Goal: Task Accomplishment & Management: Manage account settings

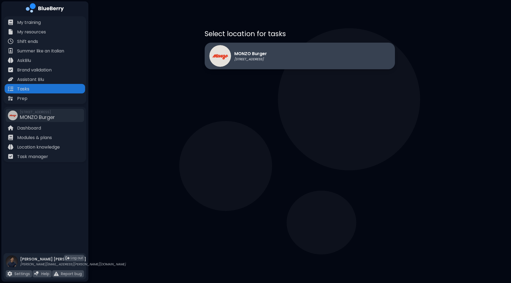
click at [252, 62] on div "MONZO Burger [STREET_ADDRESS]" at bounding box center [238, 56] width 58 height 22
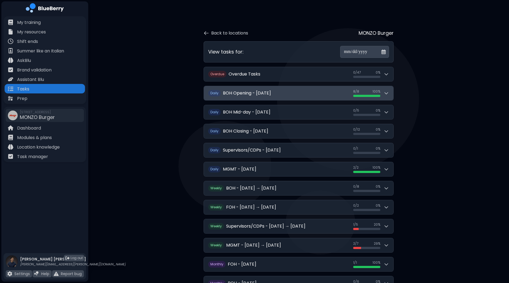
click at [392, 94] on button "D aily BOH Opening - [DATE] 8 / 8 8 / 8 100 %" at bounding box center [299, 93] width 190 height 14
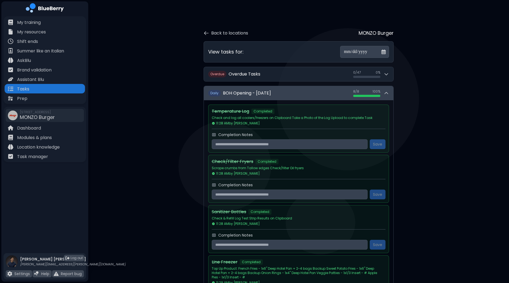
click at [392, 94] on button "D aily BOH Opening - [DATE] 8 / 8 8 / 8 100 %" at bounding box center [299, 93] width 190 height 14
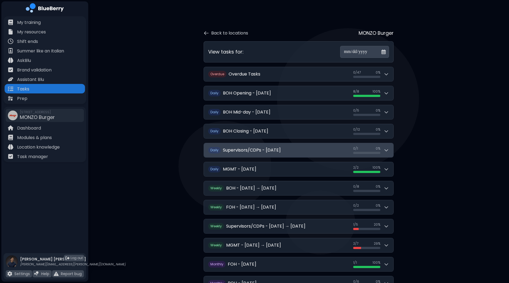
click at [390, 150] on button "D aily Supervisors/CDPs - [DATE] 0 / 1 0 / 1 0 %" at bounding box center [299, 150] width 190 height 14
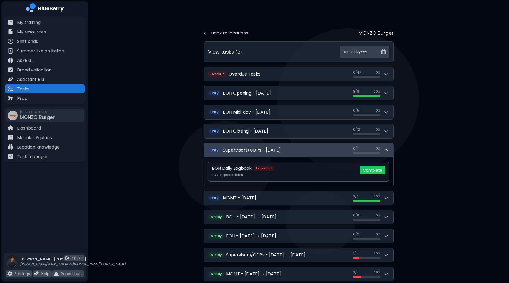
click at [390, 150] on button "D aily Supervisors/CDPs - [DATE] 0 / 1 0 / 1 0 %" at bounding box center [299, 150] width 190 height 14
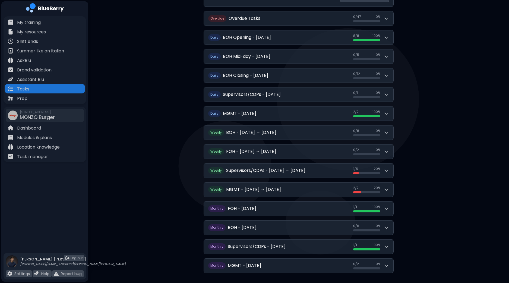
scroll to position [65, 0]
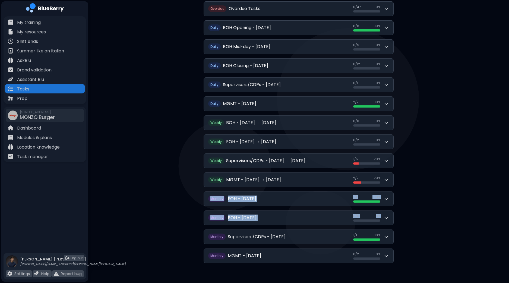
drag, startPoint x: 509, startPoint y: 214, endPoint x: 510, endPoint y: 179, distance: 34.3
click at [509, 180] on html "**********" at bounding box center [254, 110] width 509 height 350
click at [485, 186] on div "**********" at bounding box center [298, 110] width 421 height 350
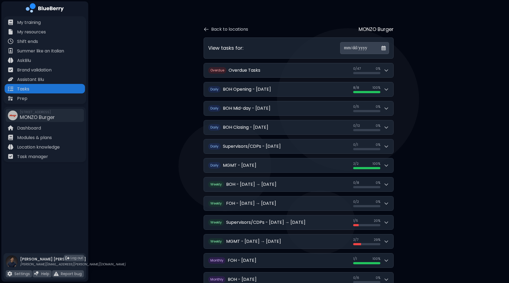
scroll to position [0, 0]
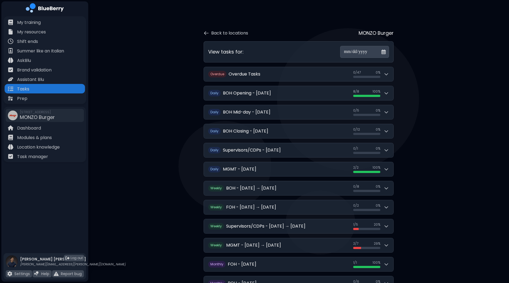
click at [440, 115] on div "**********" at bounding box center [298, 175] width 421 height 350
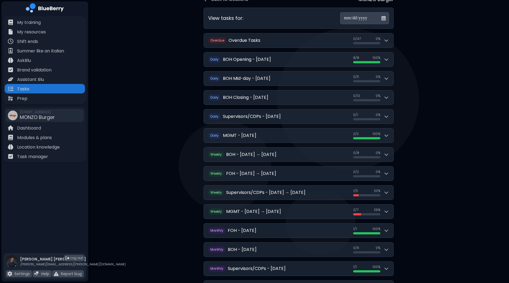
scroll to position [65, 0]
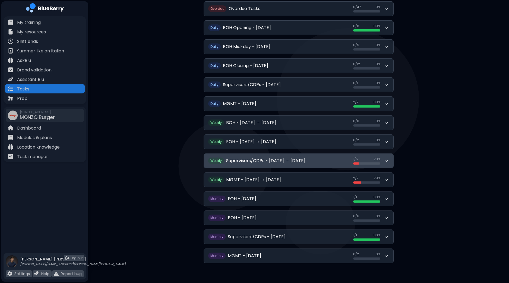
click at [390, 162] on button "W eekly Supervisors/CDPs - [DATE] → [DATE] 1 / 5 1 / 5 20 %" at bounding box center [299, 161] width 190 height 14
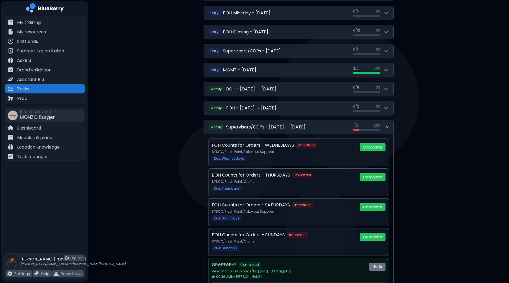
scroll to position [120, 0]
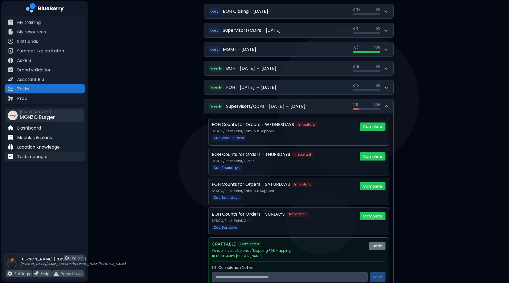
click at [52, 159] on div "Task manager" at bounding box center [45, 157] width 80 height 10
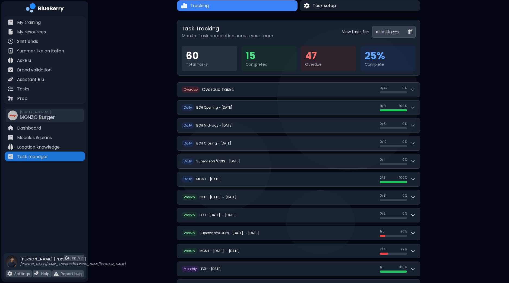
scroll to position [83, 0]
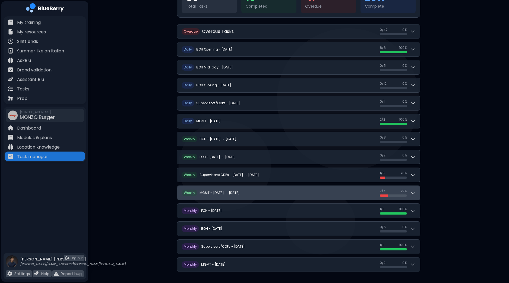
click at [415, 192] on icon at bounding box center [413, 193] width 3 height 2
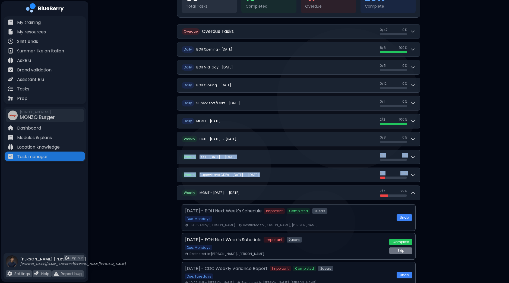
drag, startPoint x: 509, startPoint y: 139, endPoint x: 507, endPoint y: 172, distance: 33.0
click at [507, 172] on div "**********" at bounding box center [298, 212] width 421 height 590
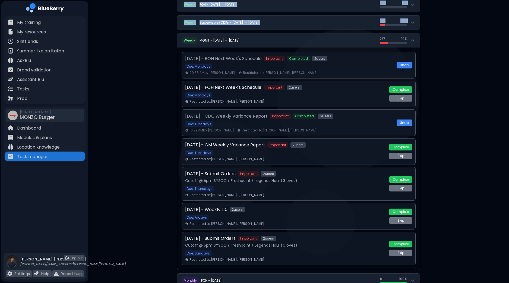
scroll to position [229, 0]
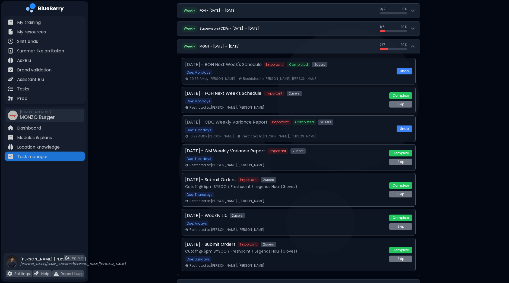
click at [475, 131] on div "**********" at bounding box center [298, 66] width 421 height 590
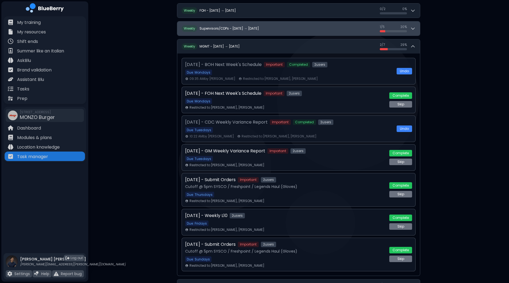
click at [418, 30] on button "W eekly Supervisors/CDPs - [DATE] → [DATE] 1 / 5 1 / 5 20 %" at bounding box center [298, 28] width 243 height 14
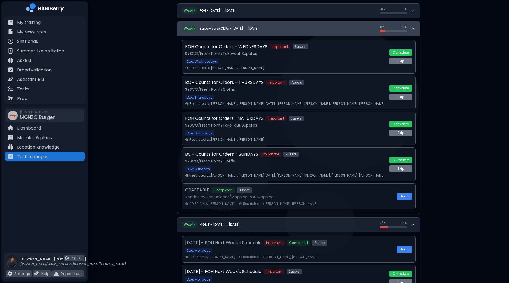
click at [416, 28] on button "W eekly Supervisors/CDPs - [DATE] → [DATE] 1 / 5 1 / 5 20 %" at bounding box center [298, 28] width 243 height 14
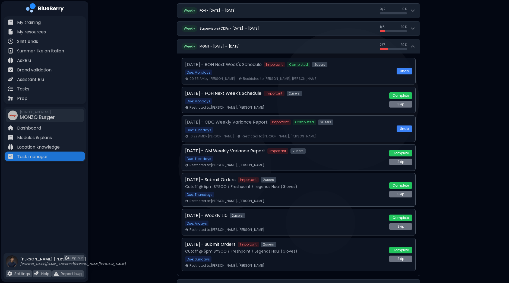
click at [480, 105] on div "**********" at bounding box center [298, 66] width 421 height 590
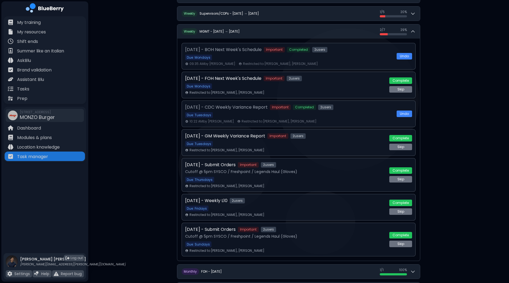
scroll to position [243, 0]
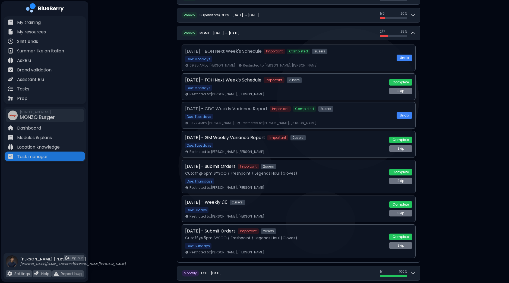
click at [462, 67] on div "**********" at bounding box center [298, 52] width 421 height 590
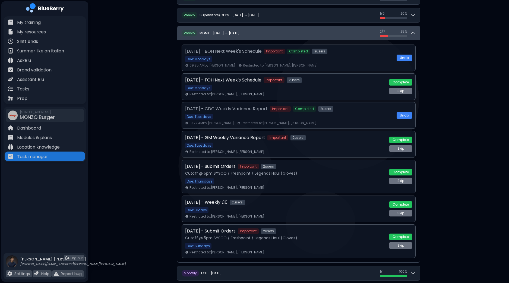
click at [417, 32] on button "W eekly MGMT - [DATE] → [DATE] 2 / 7 2 / 7 29 %" at bounding box center [298, 33] width 243 height 14
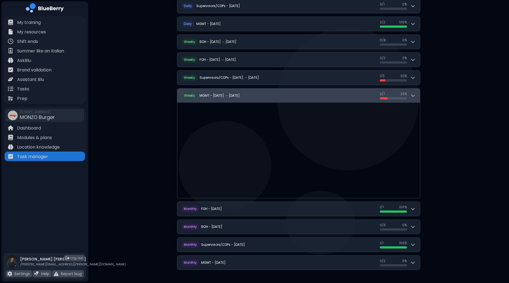
scroll to position [83, 0]
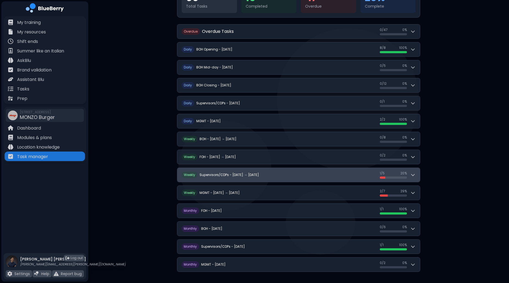
click at [414, 175] on icon at bounding box center [412, 174] width 5 height 5
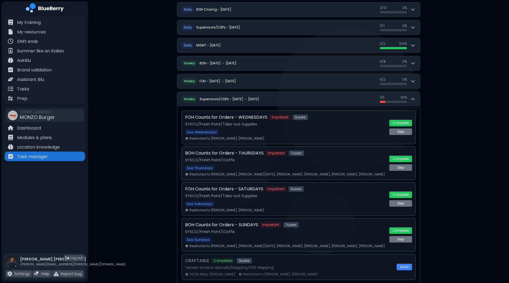
scroll to position [158, 0]
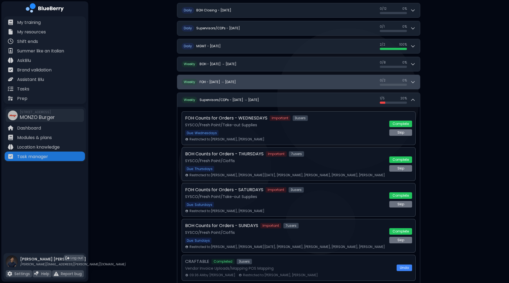
click at [416, 82] on button "W eekly FOH - [DATE] → [DATE] 0 / 2 0 / 2 0 %" at bounding box center [298, 82] width 243 height 14
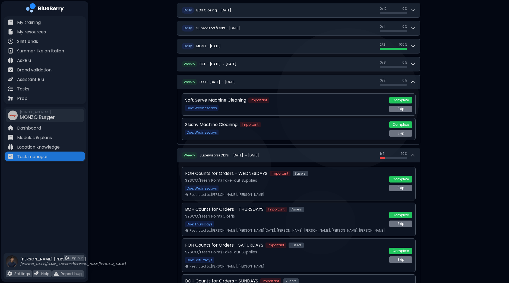
click at [509, 102] on div "**********" at bounding box center [298, 142] width 421 height 601
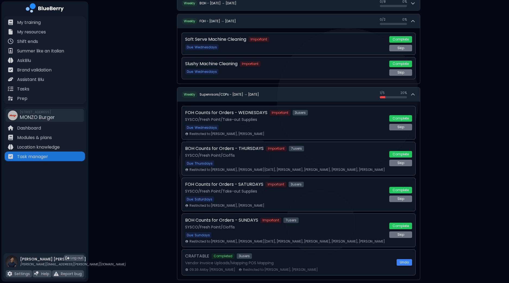
scroll to position [219, 0]
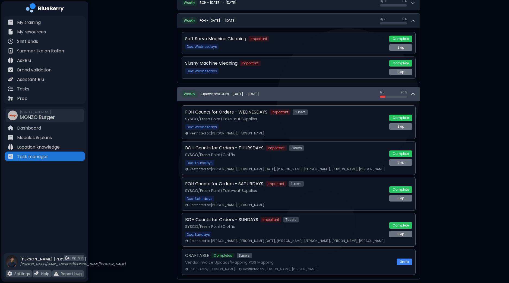
click at [415, 92] on icon at bounding box center [412, 93] width 5 height 5
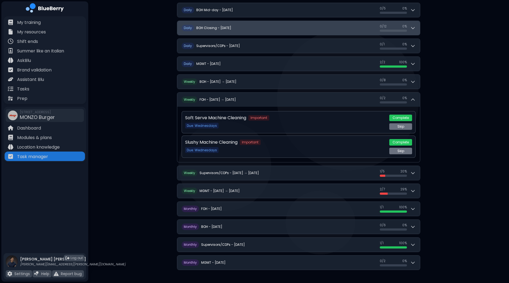
scroll to position [138, 0]
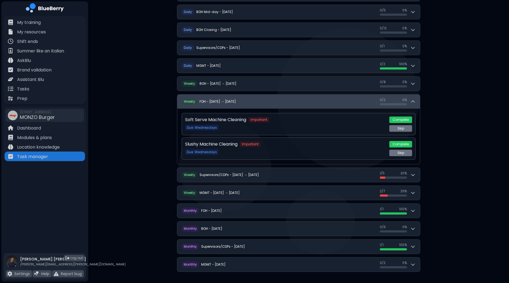
click at [415, 100] on icon at bounding box center [412, 101] width 5 height 5
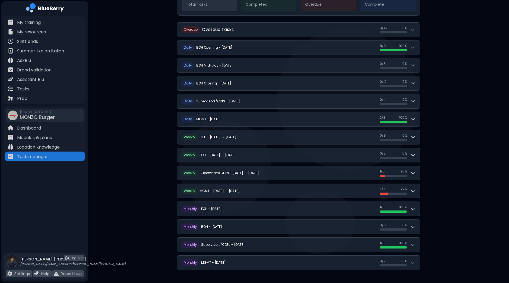
scroll to position [83, 0]
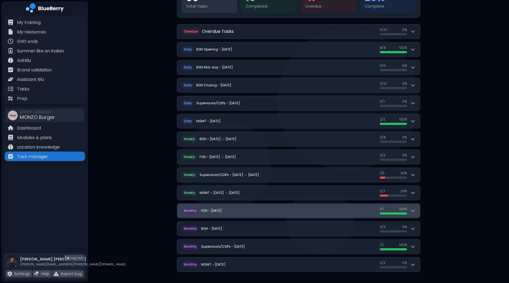
click at [416, 211] on button "M onthly FOH - [DATE] 1 / 1 1 / 1 100 %" at bounding box center [298, 211] width 243 height 14
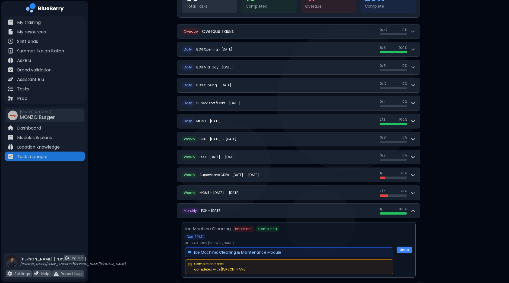
scroll to position [104, 0]
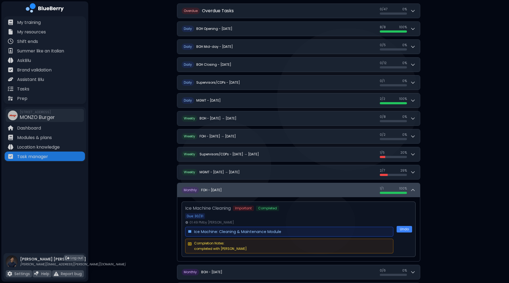
click at [415, 191] on icon at bounding box center [412, 189] width 5 height 5
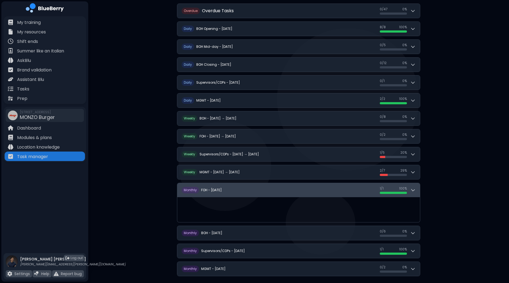
scroll to position [83, 0]
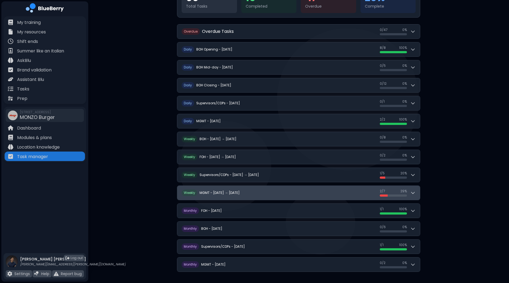
click at [416, 194] on button "W eekly MGMT - [DATE] → [DATE] 2 / 7 2 / 7 29 %" at bounding box center [298, 193] width 243 height 14
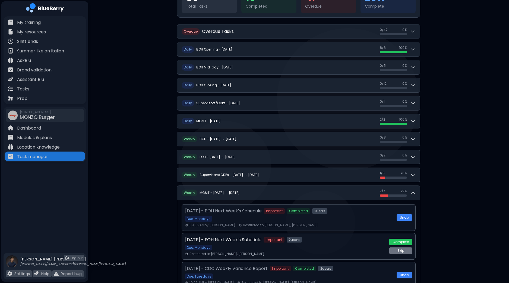
scroll to position [97, 0]
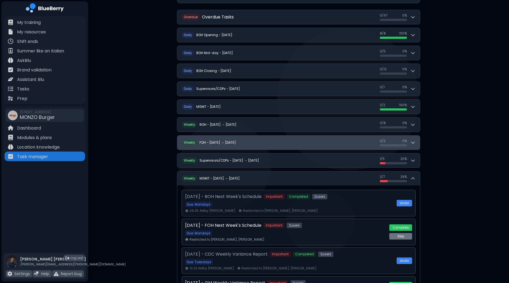
click at [416, 145] on button "W eekly FOH - [DATE] → [DATE] 0 / 2 0 / 2 0 %" at bounding box center [298, 143] width 243 height 14
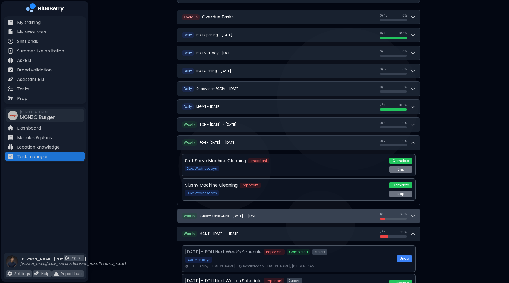
click at [414, 212] on div "1 / 5 1 / 5 20 %" at bounding box center [398, 216] width 36 height 8
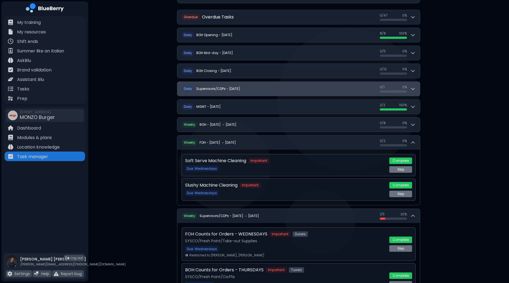
click at [418, 89] on button "D aily Supervisors/CDPs - [DATE] 0 / 1 0 / 1 0 %" at bounding box center [298, 89] width 243 height 14
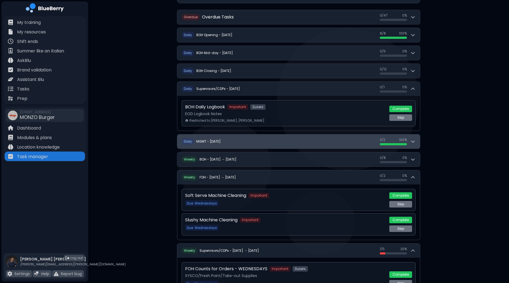
click at [417, 142] on button "D aily MGMT - [DATE] 2 / 2 2 / 2 100 %" at bounding box center [298, 141] width 243 height 14
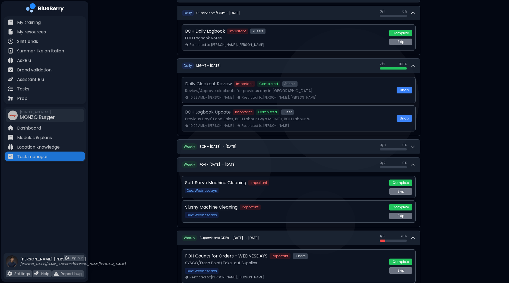
scroll to position [175, 0]
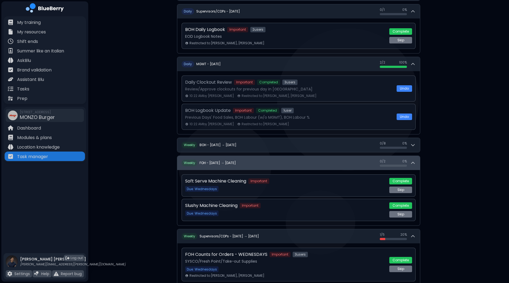
click at [415, 160] on icon at bounding box center [412, 162] width 5 height 5
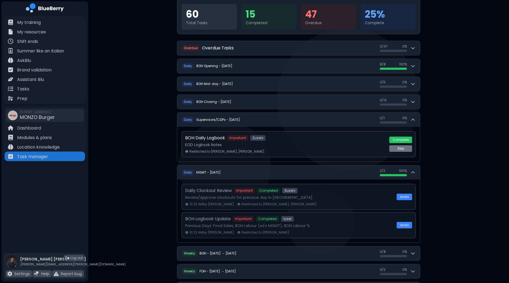
scroll to position [65, 0]
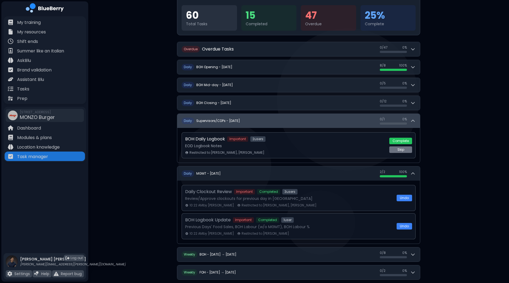
click at [415, 120] on icon at bounding box center [412, 120] width 5 height 5
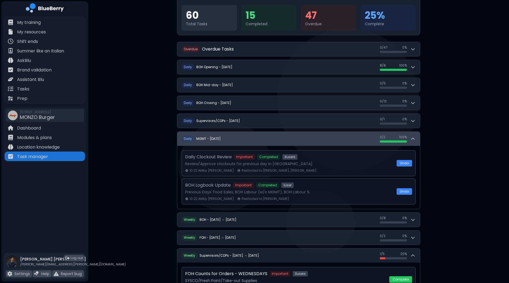
click at [416, 140] on button "D aily MGMT - [DATE] 2 / 2 2 / 2 100 %" at bounding box center [298, 139] width 243 height 14
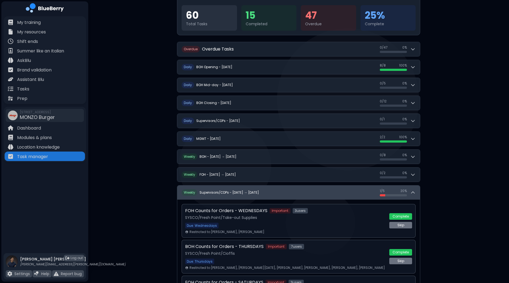
click at [414, 192] on icon at bounding box center [413, 193] width 3 height 2
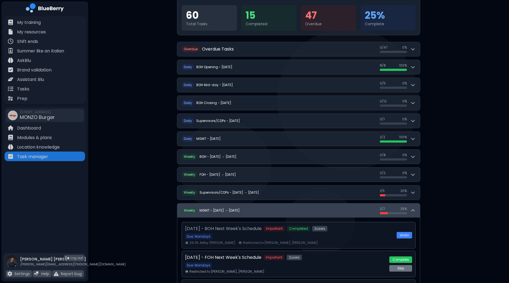
click at [413, 213] on button "W eekly MGMT - [DATE] → [DATE] 2 / 7 2 / 7 29 %" at bounding box center [298, 210] width 243 height 14
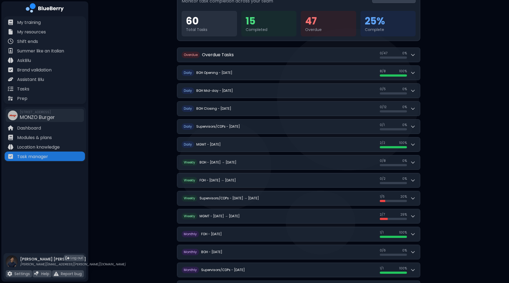
scroll to position [66, 0]
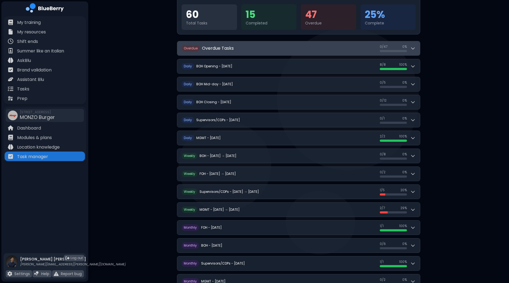
click at [418, 52] on button "O verdue Overdue Tasks 0 / 47 0 / 47 0 %" at bounding box center [298, 48] width 243 height 14
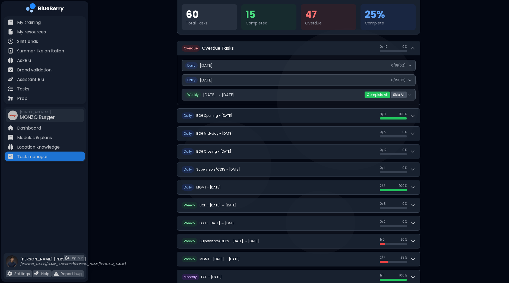
click at [397, 93] on button "Skip All" at bounding box center [399, 95] width 16 height 7
click at [390, 94] on button "Yes" at bounding box center [390, 94] width 10 height 5
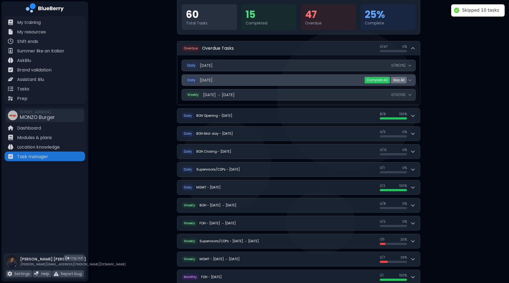
click at [411, 82] on button "Daily [DATE] 0 / 19 ( 0 %)" at bounding box center [299, 80] width 234 height 11
click at [413, 81] on button "Daily [DATE] 0 / 19 ( 0 %)" at bounding box center [299, 80] width 234 height 11
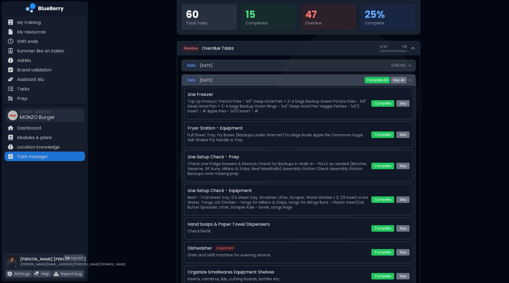
click at [412, 80] on icon at bounding box center [410, 80] width 4 height 4
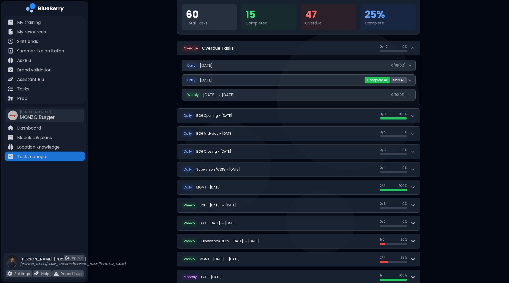
click at [399, 80] on button "Skip All" at bounding box center [399, 80] width 16 height 7
click at [391, 79] on button "Yes" at bounding box center [390, 79] width 10 height 5
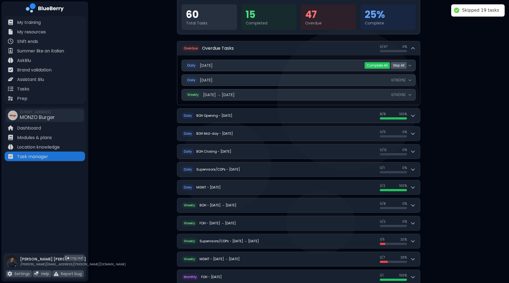
click at [398, 66] on button "Skip All" at bounding box center [399, 65] width 16 height 7
click at [389, 66] on button "Yes" at bounding box center [390, 65] width 10 height 5
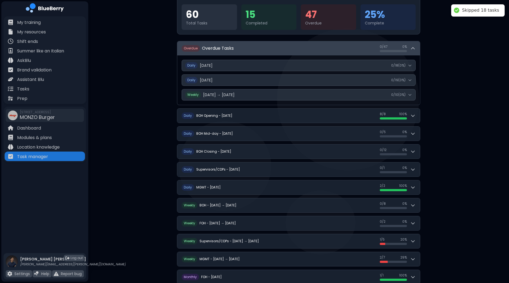
click at [414, 47] on icon at bounding box center [412, 48] width 5 height 5
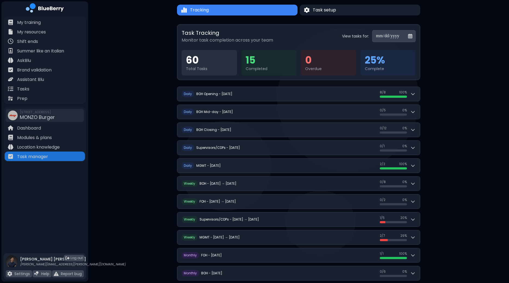
scroll to position [21, 0]
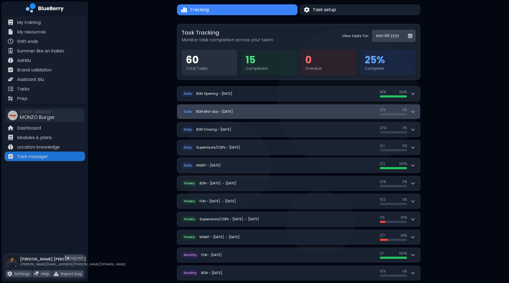
click at [414, 111] on icon at bounding box center [413, 112] width 3 height 2
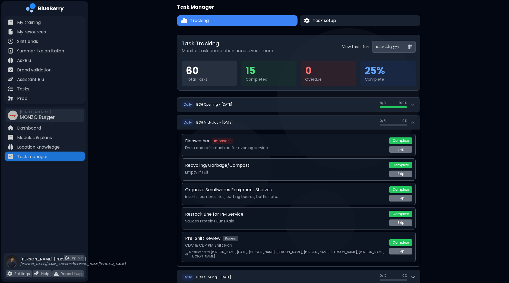
scroll to position [0, 0]
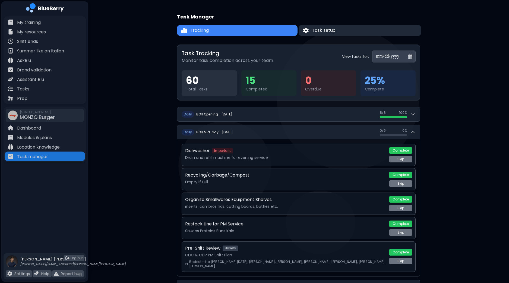
click at [362, 30] on button "Task setup" at bounding box center [360, 30] width 123 height 11
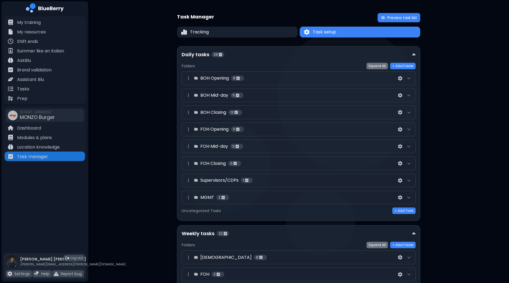
click at [412, 94] on div at bounding box center [409, 95] width 7 height 7
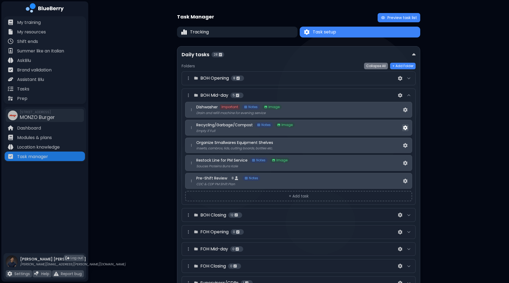
click at [405, 127] on img at bounding box center [405, 128] width 4 height 5
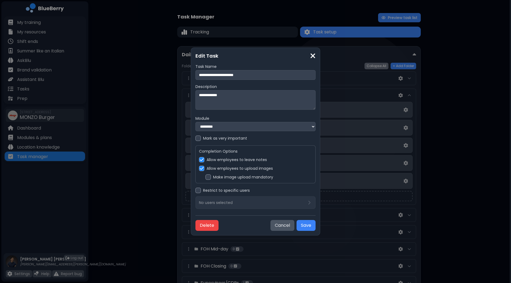
click at [227, 95] on textarea "**********" at bounding box center [255, 100] width 120 height 20
type textarea "**********"
click at [302, 228] on button "Save" at bounding box center [305, 225] width 19 height 11
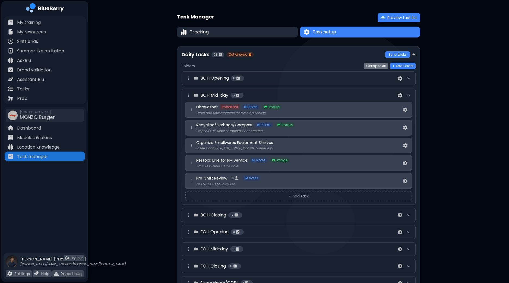
click at [258, 36] on button "Tracking" at bounding box center [237, 32] width 121 height 11
